Goal: Obtain resource: Obtain resource

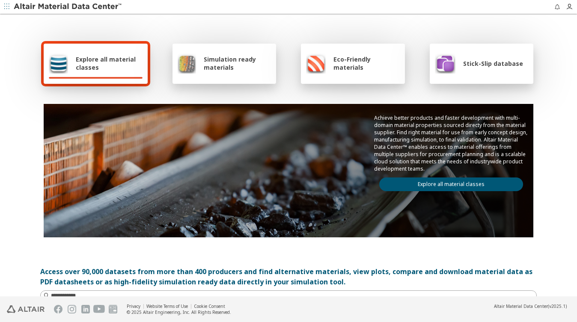
click at [6, 6] on icon "button" at bounding box center [6, 6] width 5 height 5
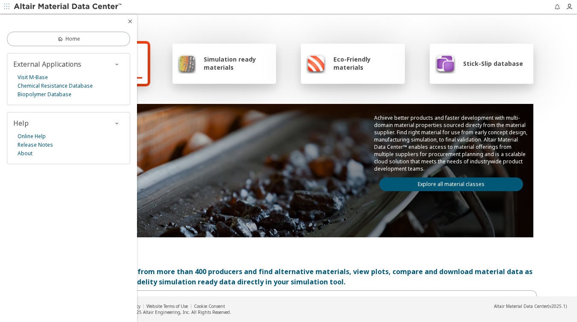
click at [147, 4] on div at bounding box center [336, 7] width 426 height 14
click at [94, 5] on img at bounding box center [68, 7] width 109 height 9
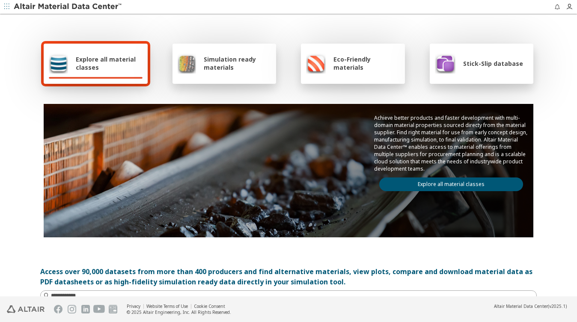
click at [112, 65] on span "Explore all material classes" at bounding box center [109, 63] width 67 height 16
click at [209, 65] on span "Simulation ready materials" at bounding box center [237, 63] width 67 height 16
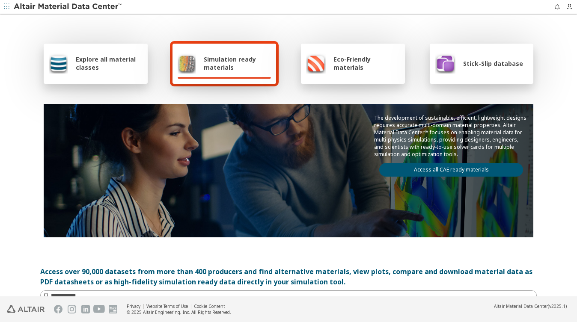
click at [432, 169] on link "Access all CAE ready materials" at bounding box center [451, 170] width 144 height 14
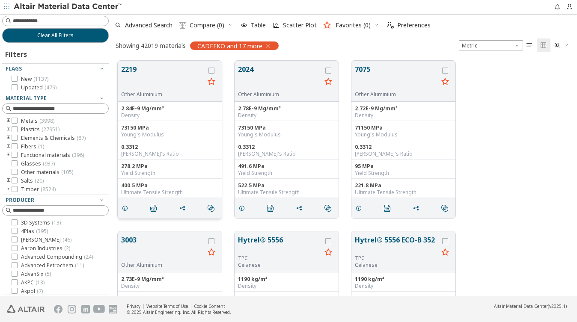
scroll to position [237, 459]
click at [210, 71] on icon "grid" at bounding box center [211, 71] width 6 height 6
click at [131, 71] on button "2219" at bounding box center [162, 77] width 83 height 27
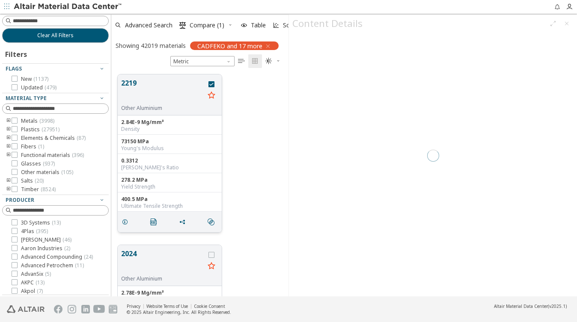
scroll to position [223, 171]
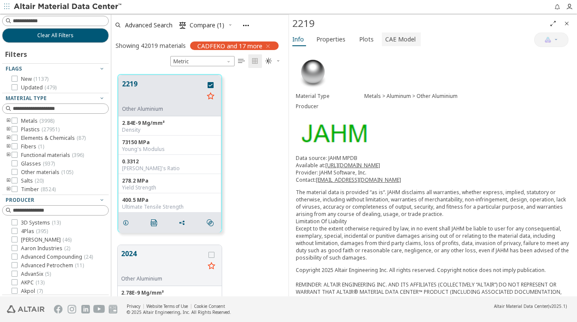
click at [394, 39] on span "CAE Model" at bounding box center [400, 40] width 30 height 14
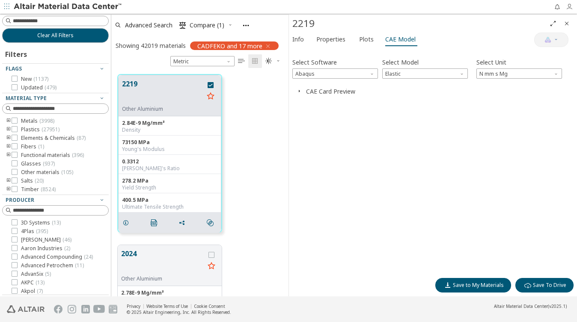
click at [568, 8] on icon "button" at bounding box center [568, 6] width 7 height 7
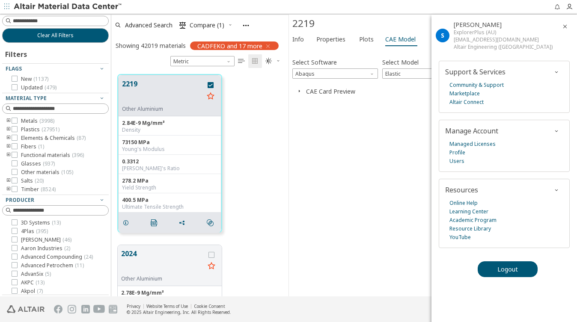
click at [563, 24] on icon "button" at bounding box center [564, 26] width 7 height 7
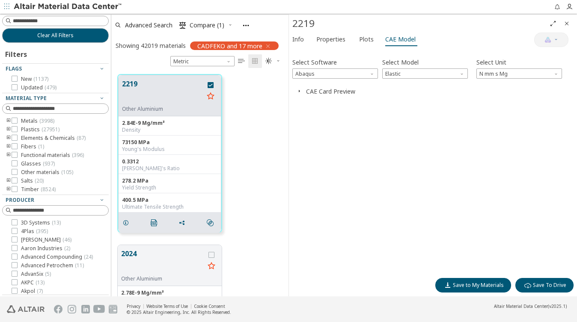
click at [300, 89] on icon "button" at bounding box center [299, 91] width 7 height 7
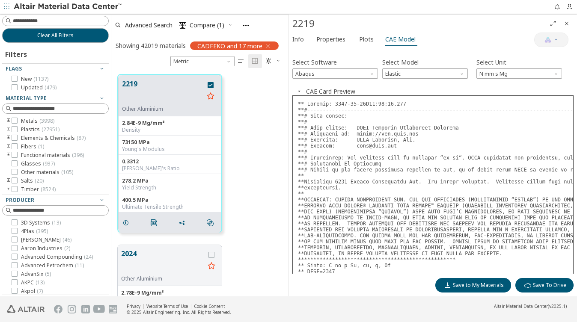
click at [299, 89] on icon "button" at bounding box center [299, 91] width 7 height 7
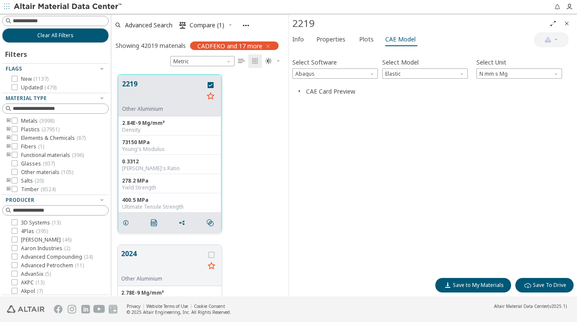
click at [175, 90] on button "2219" at bounding box center [163, 92] width 82 height 27
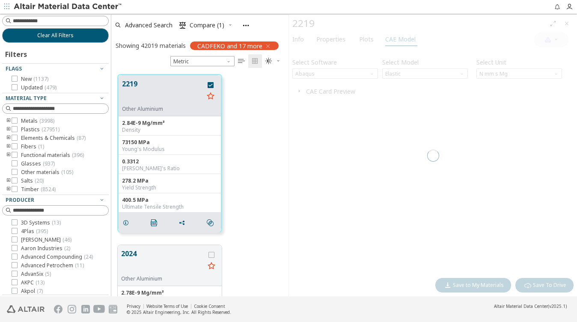
drag, startPoint x: 169, startPoint y: 103, endPoint x: -121, endPoint y: 70, distance: 292.7
click at [0, 70] on html "Feedback Clear All Filters Filters Flags New ( 1137 ) Updated ( 479 ) Material …" at bounding box center [288, 161] width 577 height 322
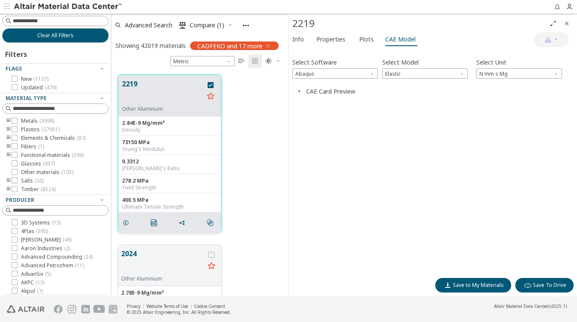
click at [210, 95] on icon "grid" at bounding box center [210, 96] width 10 height 11
click at [173, 99] on button "2219" at bounding box center [163, 92] width 82 height 27
click at [554, 38] on icon "button" at bounding box center [555, 39] width 5 height 5
click at [303, 41] on span "Info" at bounding box center [298, 40] width 12 height 14
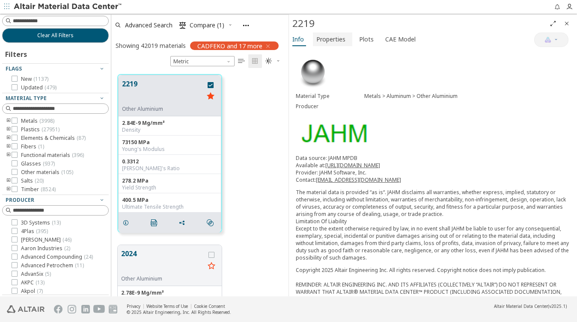
click at [326, 40] on span "Properties" at bounding box center [330, 40] width 29 height 14
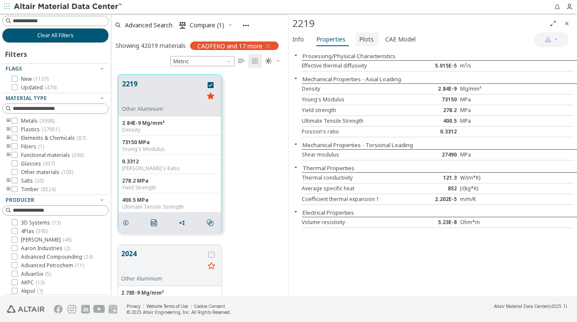
click at [359, 39] on span "Plots" at bounding box center [366, 40] width 15 height 14
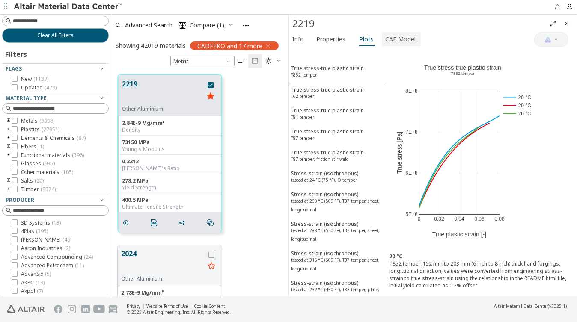
click at [395, 39] on span "CAE Model" at bounding box center [400, 40] width 30 height 14
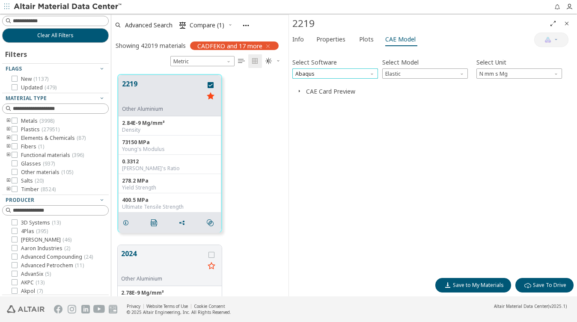
click at [357, 71] on span "Abaqus" at bounding box center [335, 73] width 86 height 10
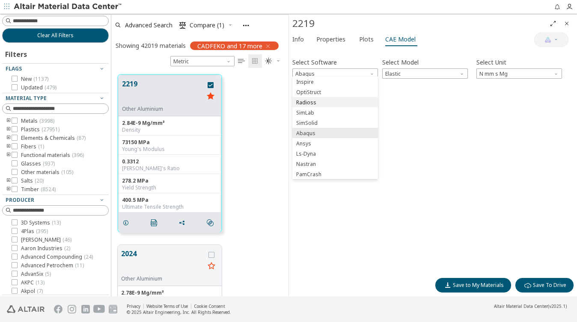
click at [314, 104] on span "Radioss" at bounding box center [306, 102] width 20 height 7
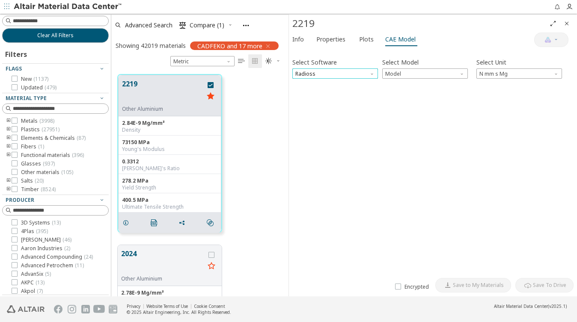
click at [352, 74] on span "Radioss" at bounding box center [335, 73] width 86 height 10
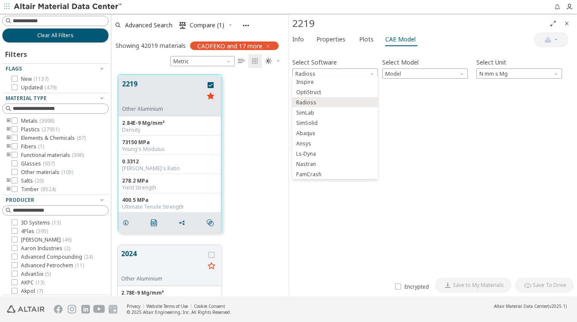
click at [308, 134] on span "Abaqus" at bounding box center [305, 133] width 19 height 7
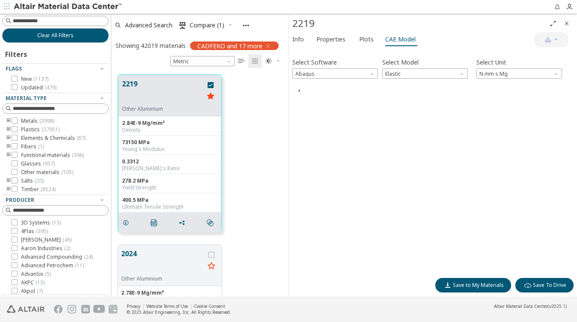
click at [300, 89] on icon "button" at bounding box center [299, 90] width 7 height 7
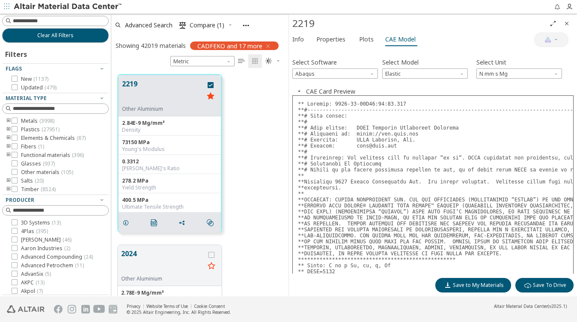
click at [299, 89] on icon "button" at bounding box center [299, 91] width 7 height 7
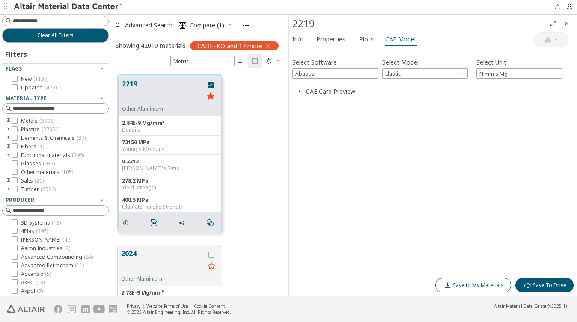
click at [477, 284] on span "Save to My Materials" at bounding box center [478, 285] width 51 height 7
